Goal: Information Seeking & Learning: Learn about a topic

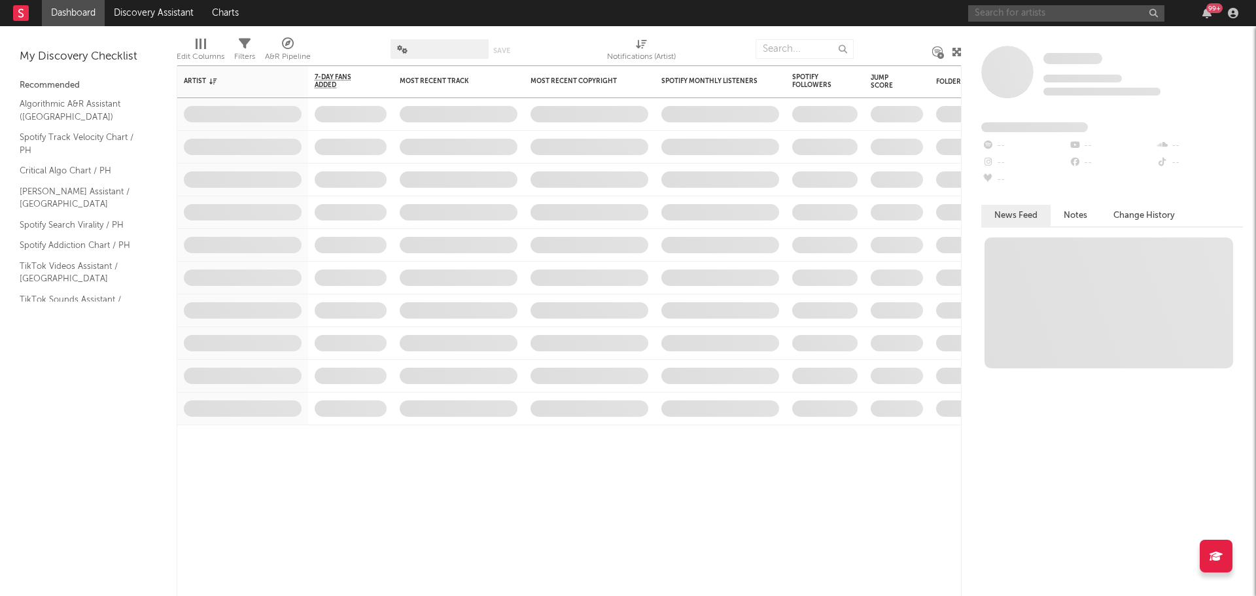
click at [1045, 14] on input "text" at bounding box center [1066, 13] width 196 height 16
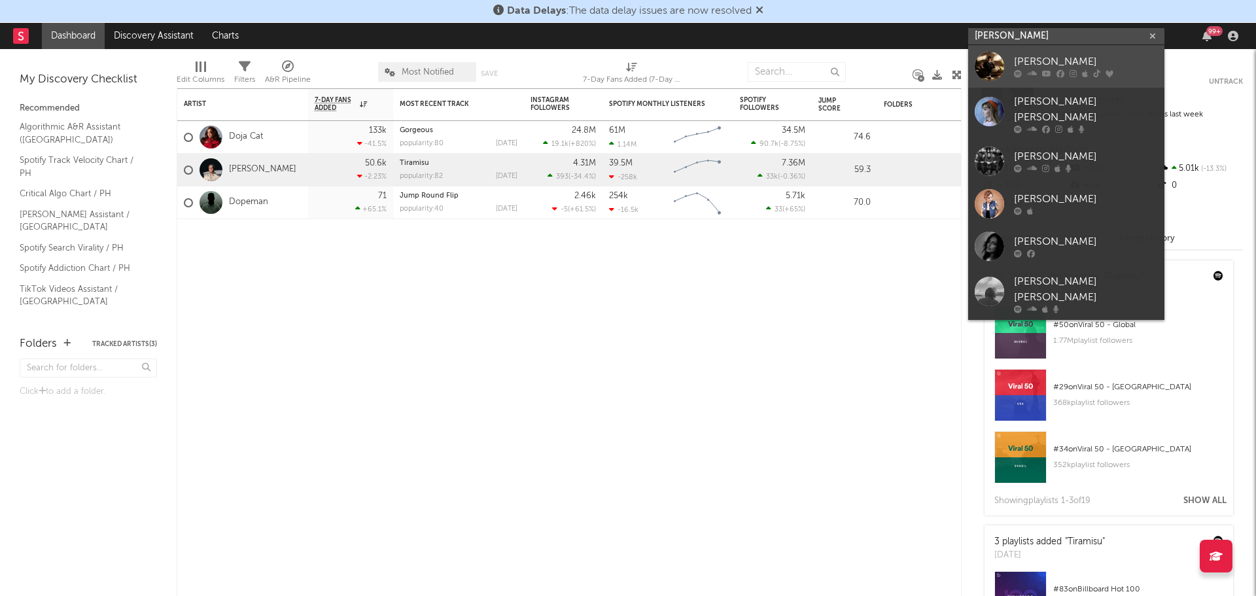
type input "[PERSON_NAME]"
click at [1039, 62] on div "[PERSON_NAME]" at bounding box center [1086, 62] width 144 height 16
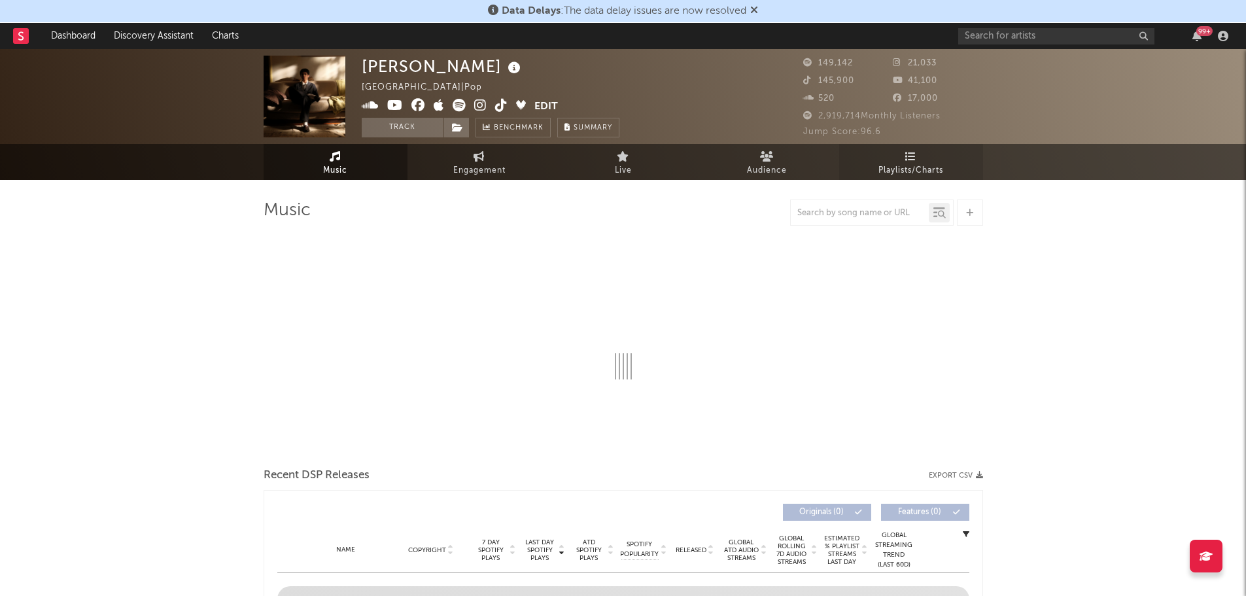
click at [907, 159] on icon at bounding box center [910, 156] width 11 height 10
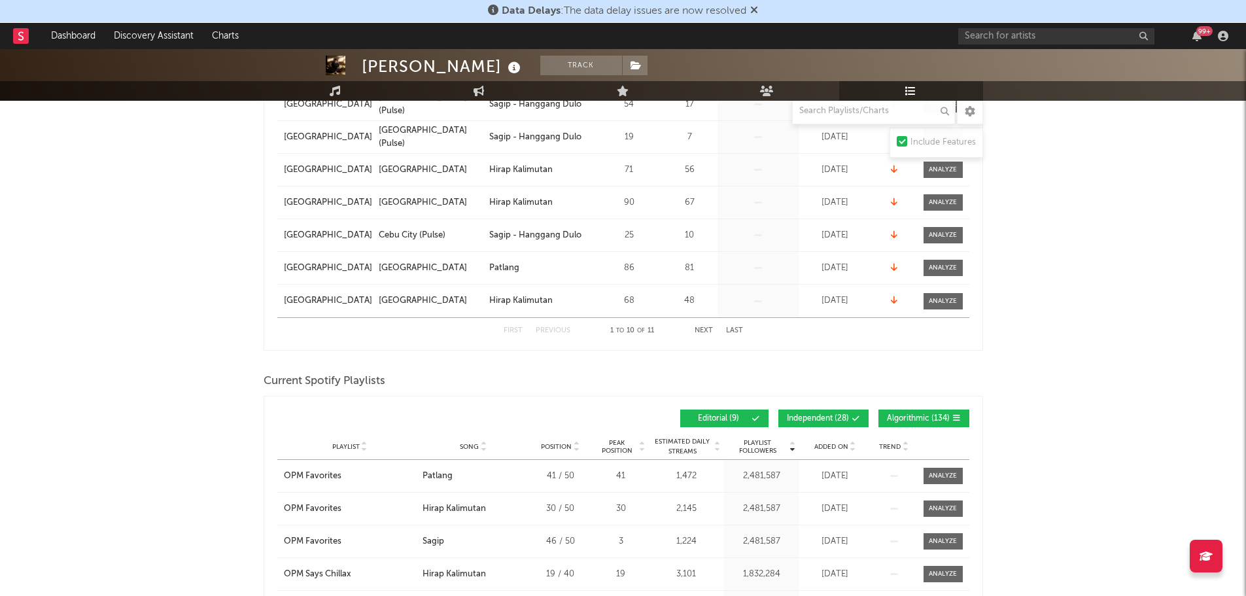
scroll to position [458, 0]
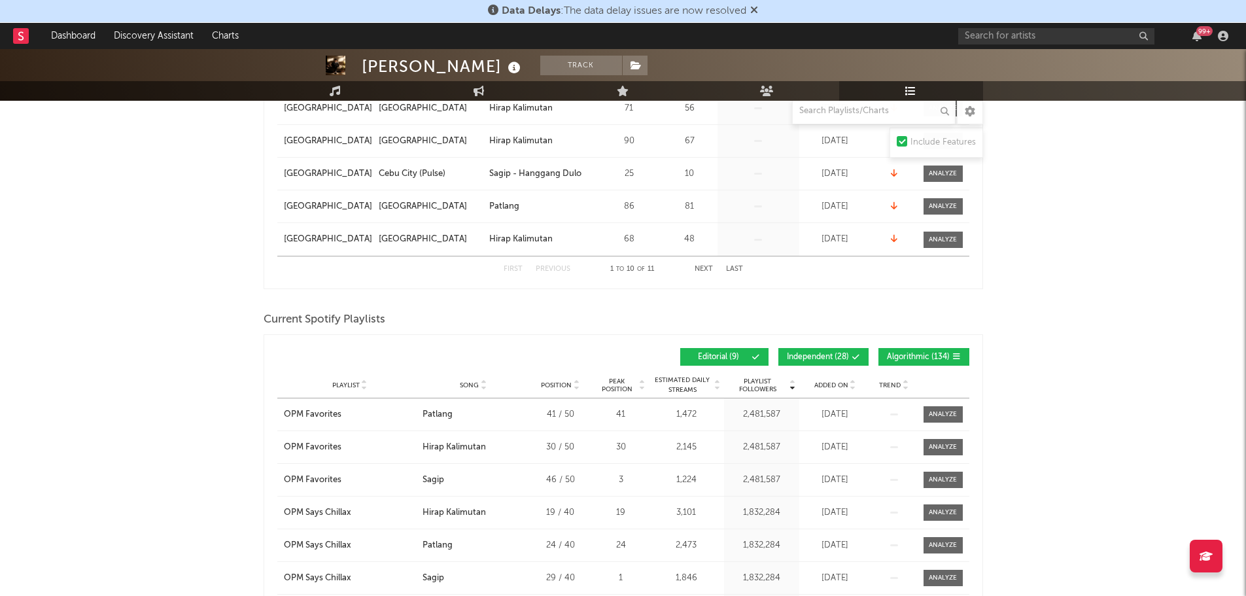
click at [837, 362] on button "Independent ( 28 )" at bounding box center [823, 357] width 90 height 18
click at [889, 354] on span "Algorithmic ( 134 )" at bounding box center [918, 357] width 63 height 8
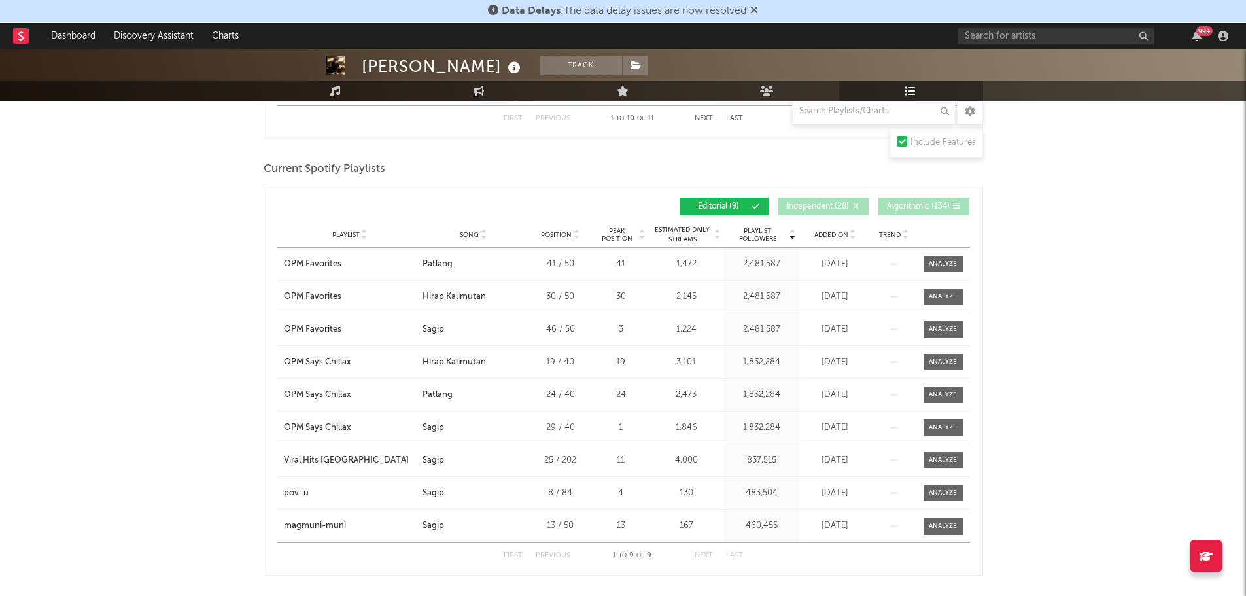
scroll to position [654, 0]
